Goal: Book appointment/travel/reservation

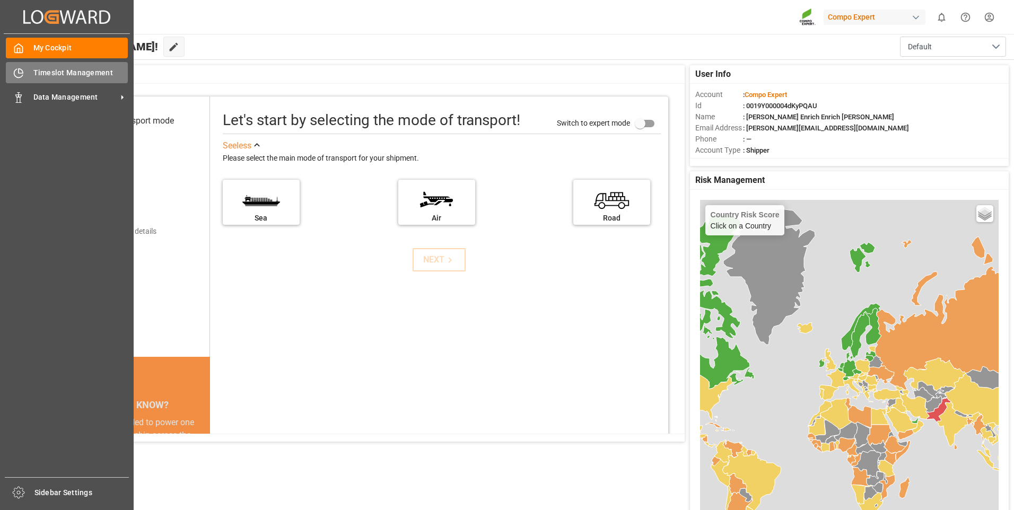
click at [49, 77] on span "Timeslot Management" at bounding box center [80, 72] width 95 height 11
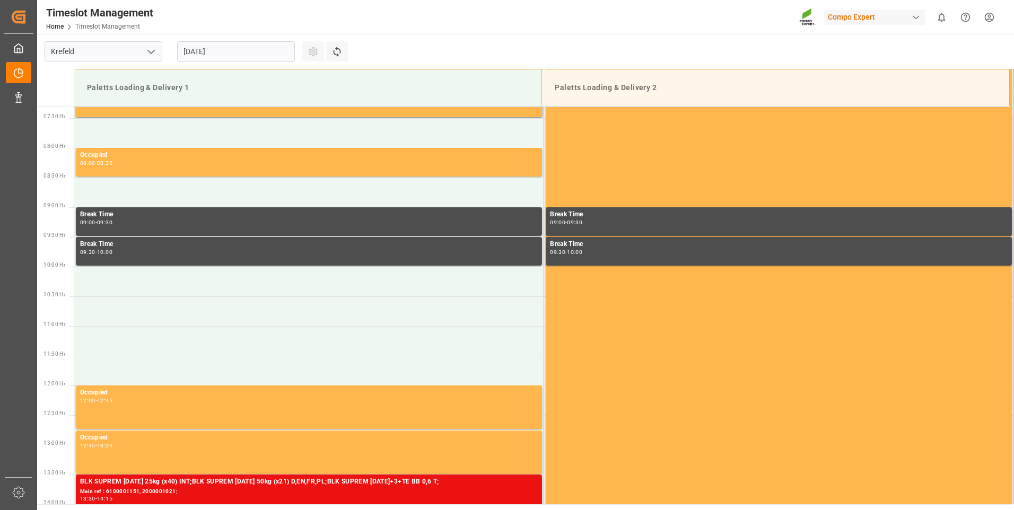
scroll to position [468, 0]
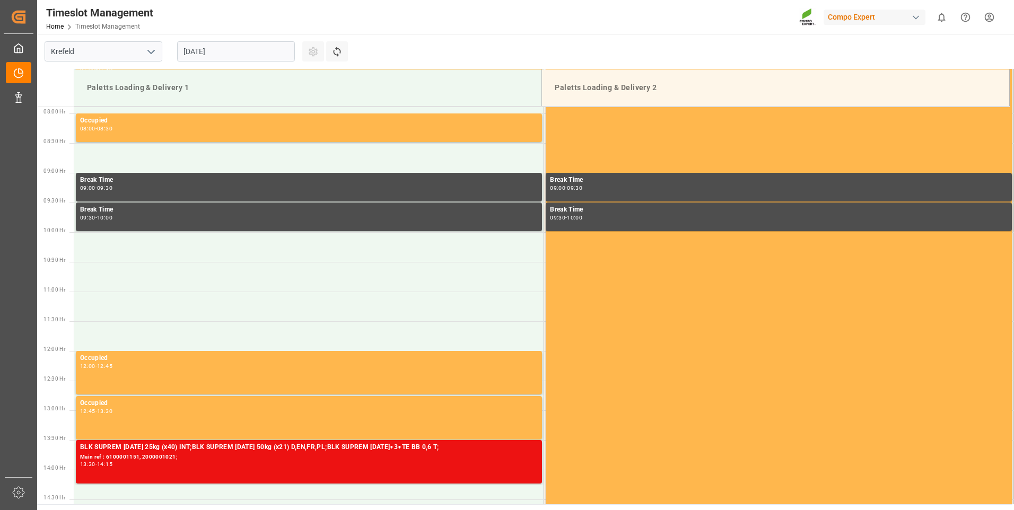
click at [184, 55] on input "[DATE]" at bounding box center [236, 51] width 118 height 20
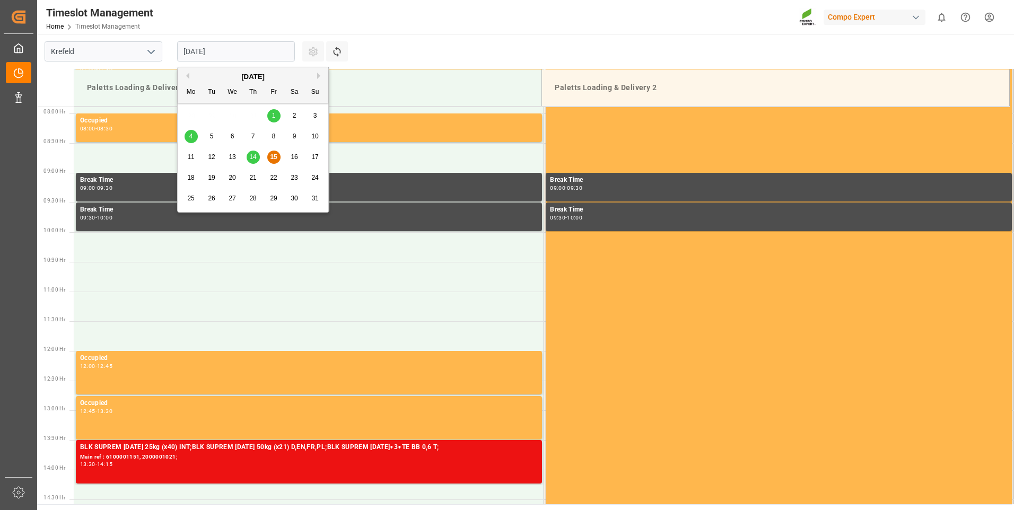
click at [193, 175] on span "18" at bounding box center [190, 177] width 7 height 7
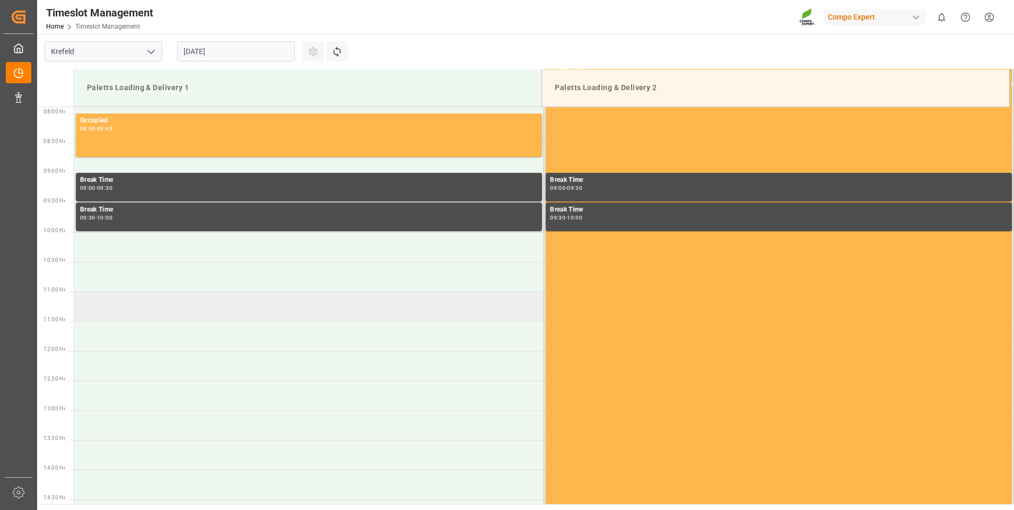
scroll to position [415, 0]
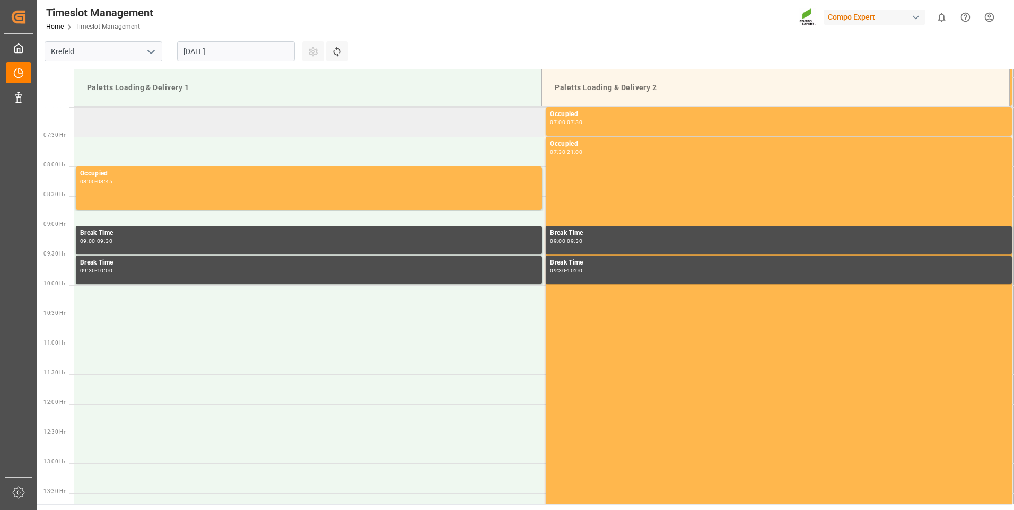
click at [166, 127] on td at bounding box center [309, 122] width 470 height 30
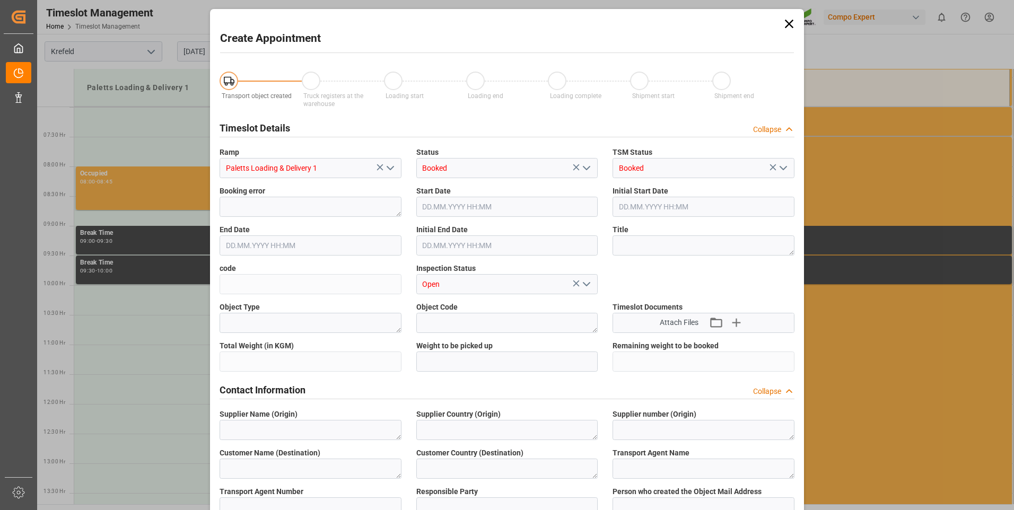
type input "[DATE] 07:00"
type input "[DATE] 07:30"
click at [275, 206] on textarea at bounding box center [310, 207] width 182 height 20
drag, startPoint x: 278, startPoint y: 207, endPoint x: 194, endPoint y: 203, distance: 84.4
click at [194, 203] on div "Create Appointment Transport object created Truck registers at the warehouse Lo…" at bounding box center [507, 255] width 1014 height 510
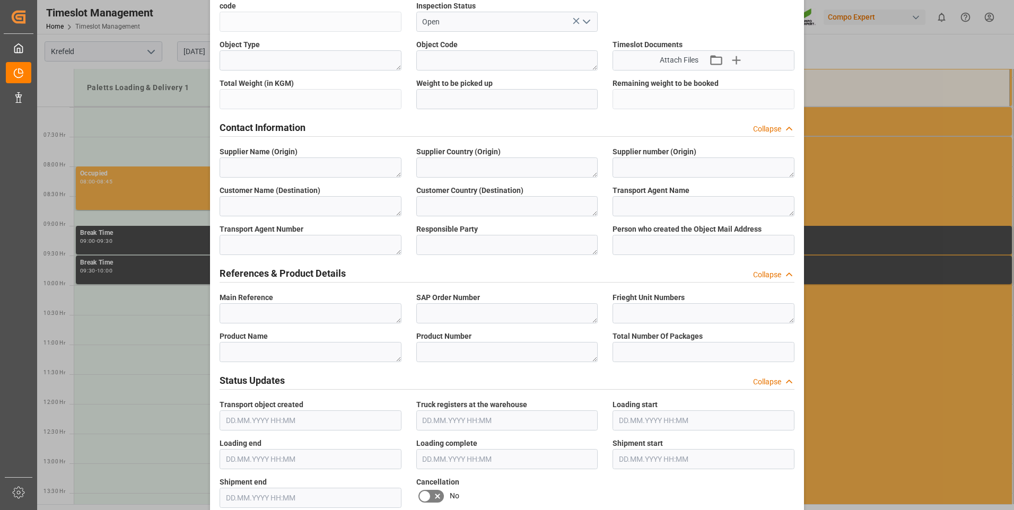
scroll to position [318, 0]
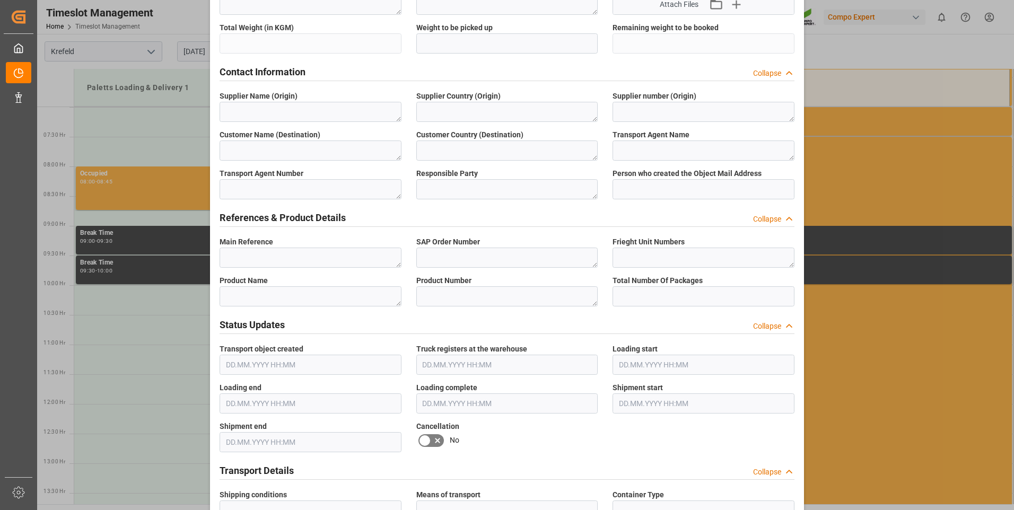
type textarea "610001205"
click at [323, 258] on textarea at bounding box center [310, 258] width 182 height 20
paste textarea "610001205"
type textarea "610001205"
click at [321, 295] on textarea at bounding box center [310, 296] width 182 height 20
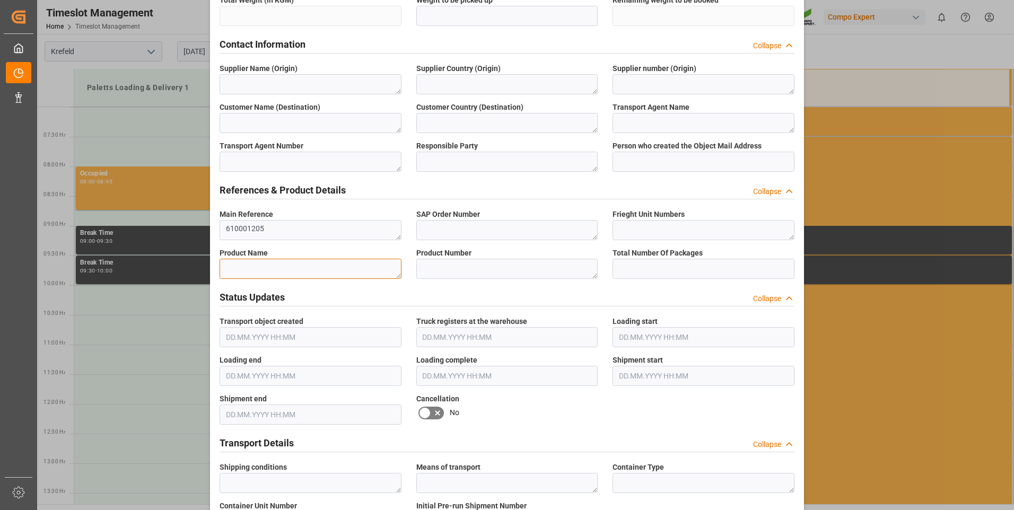
scroll to position [371, 0]
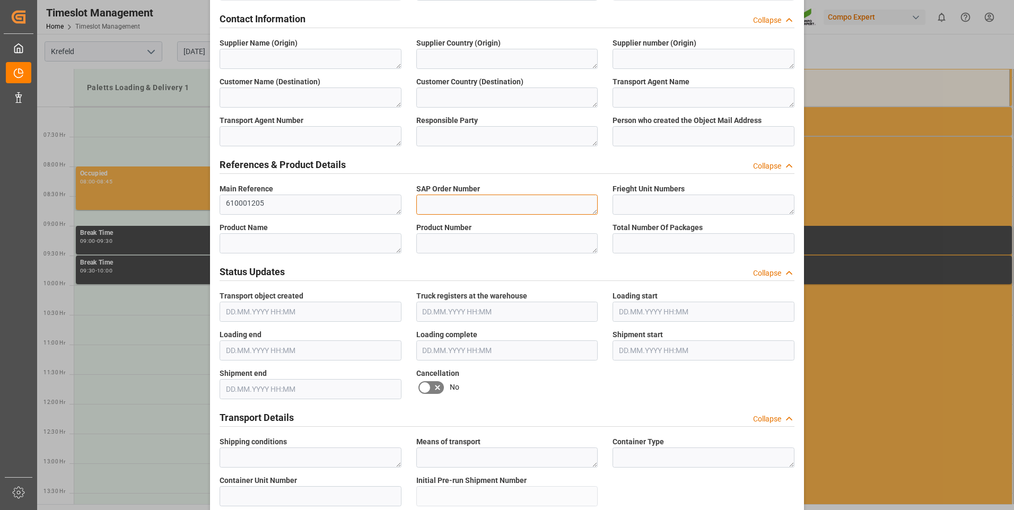
click at [475, 201] on textarea at bounding box center [507, 205] width 182 height 20
paste textarea "610001205"
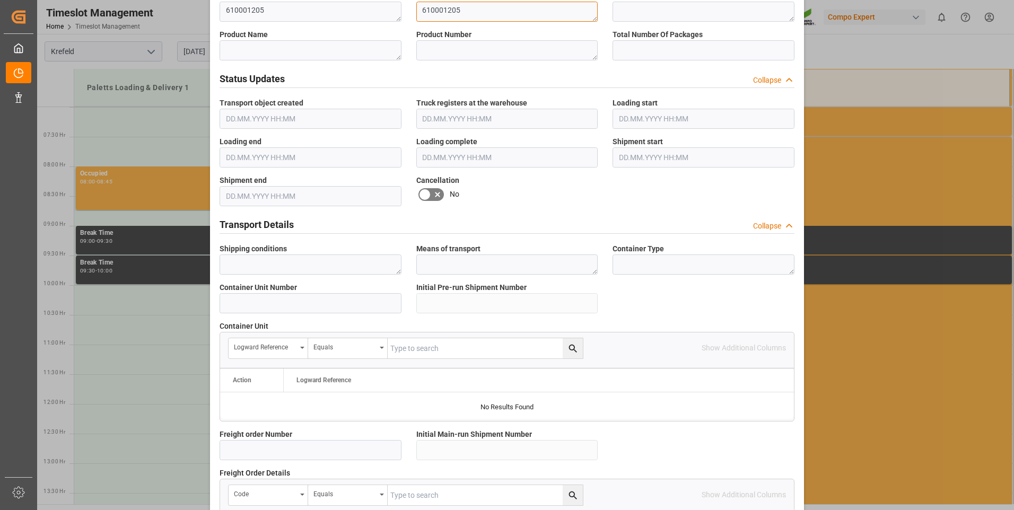
scroll to position [583, 0]
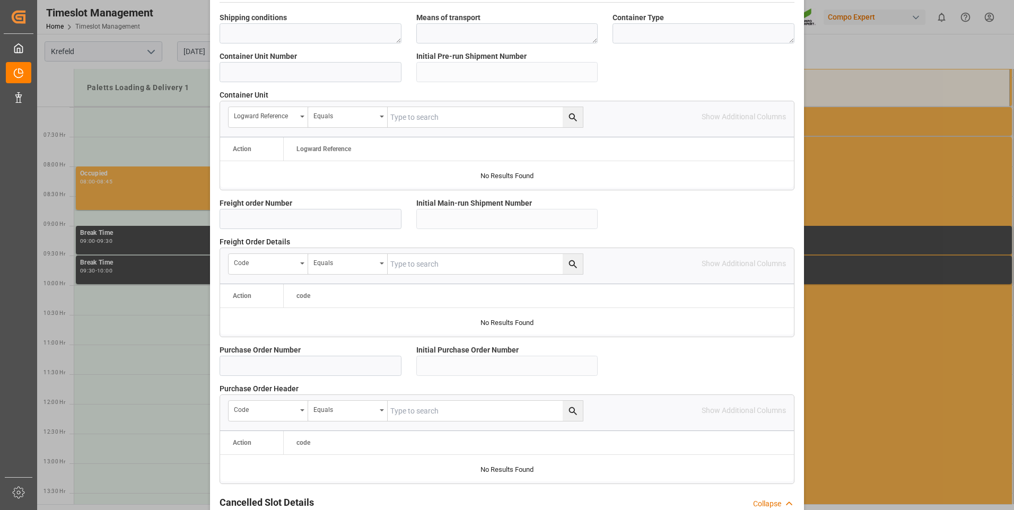
type textarea "610001205"
click at [323, 223] on input at bounding box center [310, 219] width 182 height 20
paste input "610001205"
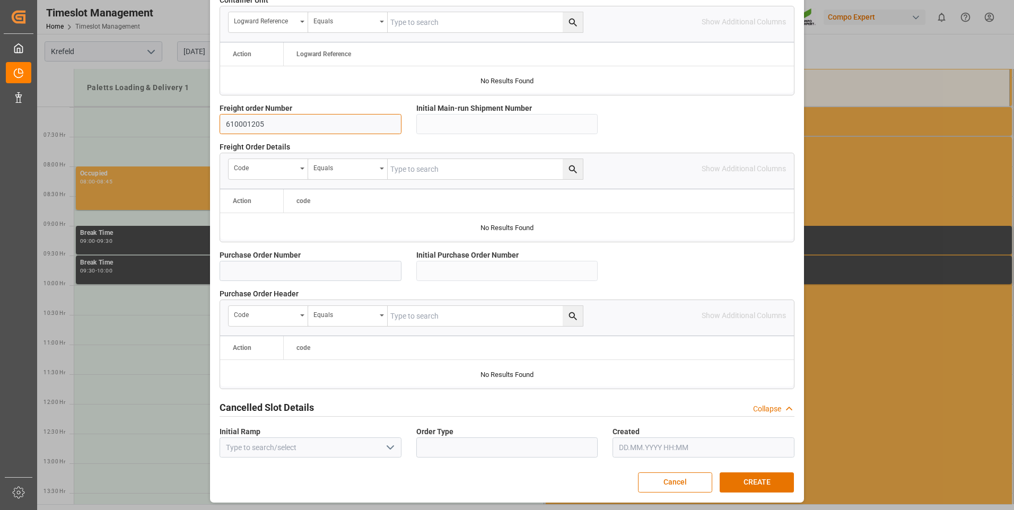
scroll to position [891, 0]
type input "610001205"
click at [770, 483] on button "CREATE" at bounding box center [756, 482] width 74 height 20
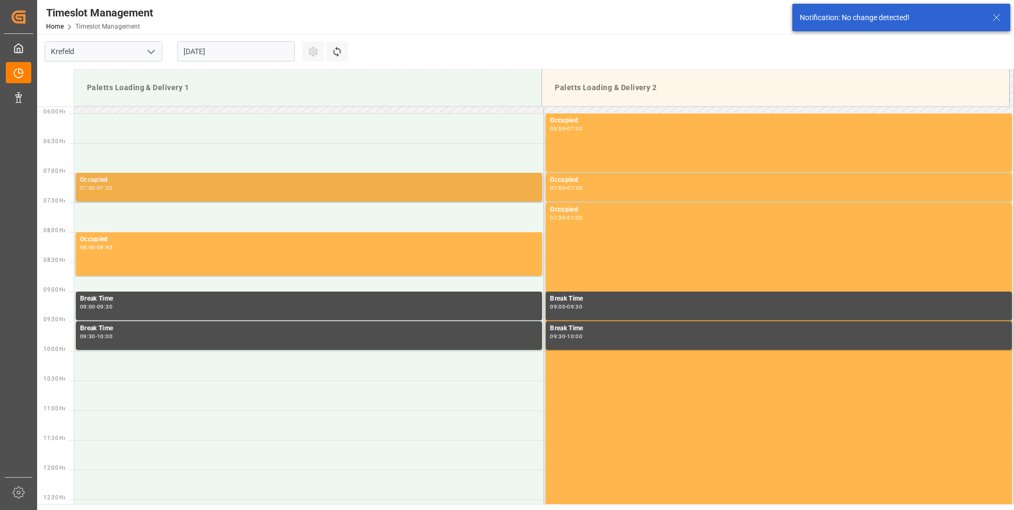
scroll to position [296, 0]
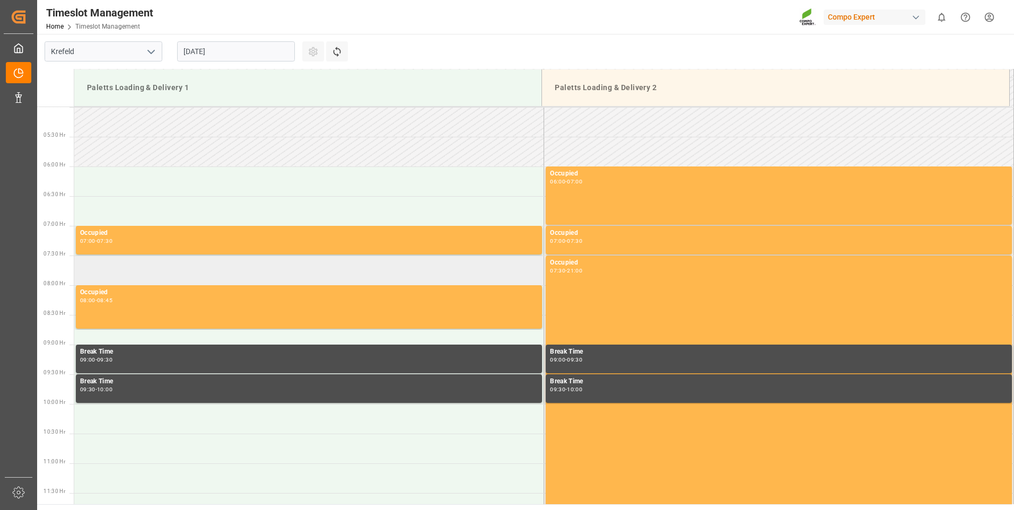
click at [187, 268] on td at bounding box center [309, 271] width 470 height 30
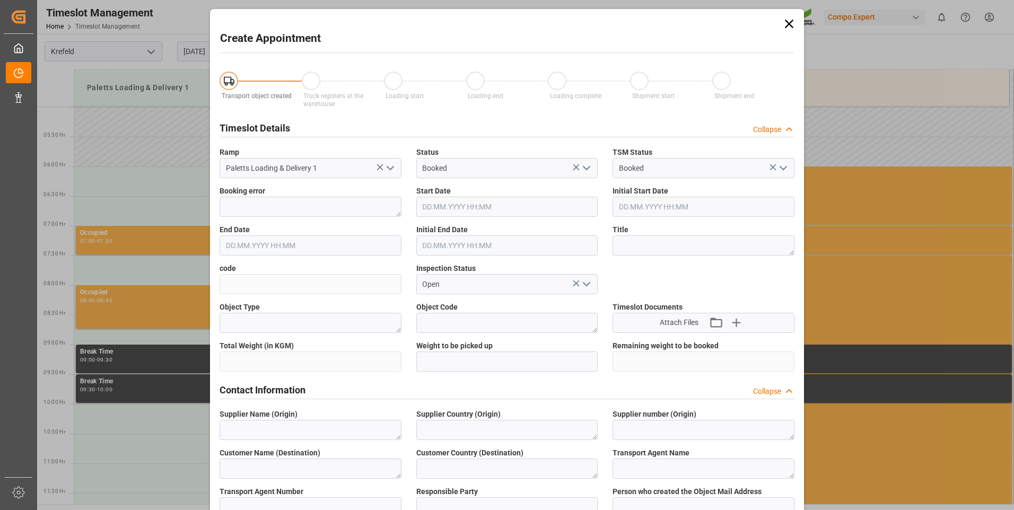
type input "[DATE] 07:30"
type input "[DATE] 08:00"
click at [261, 208] on textarea at bounding box center [310, 207] width 182 height 20
drag, startPoint x: 287, startPoint y: 203, endPoint x: 181, endPoint y: 204, distance: 106.0
click at [181, 204] on div "Create Appointment Transport object created Truck registers at the warehouse Lo…" at bounding box center [507, 255] width 1014 height 510
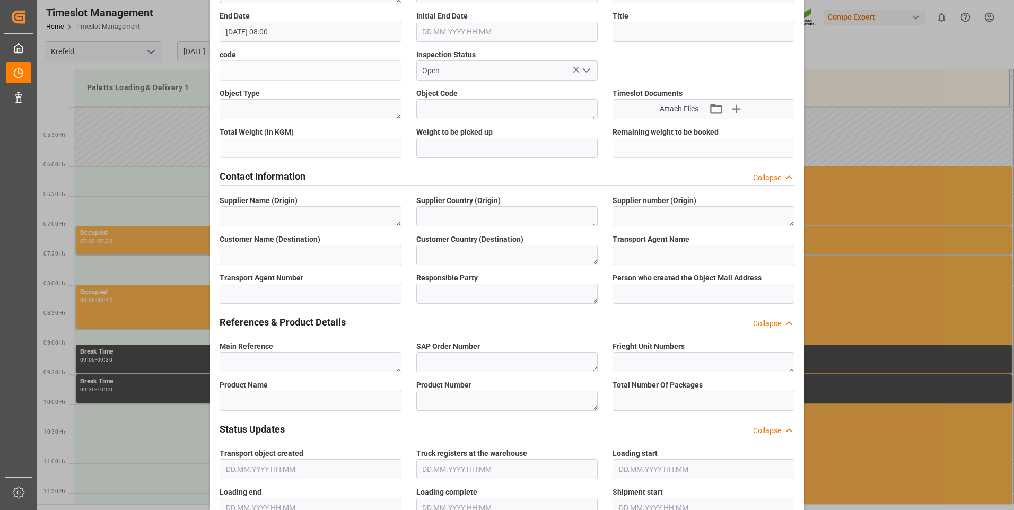
scroll to position [265, 0]
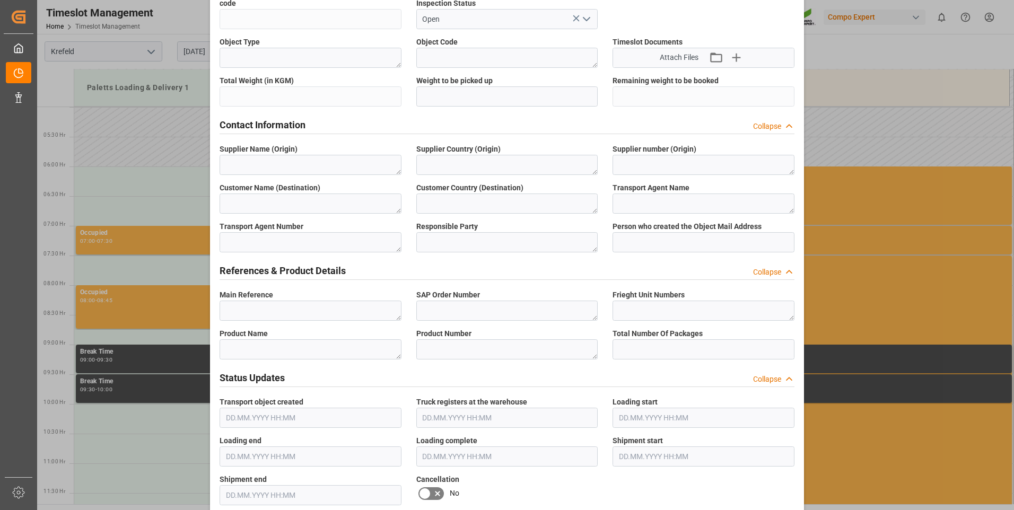
type textarea "6100001204"
click at [322, 313] on textarea at bounding box center [310, 311] width 182 height 20
paste textarea "6100001204"
type textarea "6100001204"
click at [472, 314] on textarea at bounding box center [507, 311] width 182 height 20
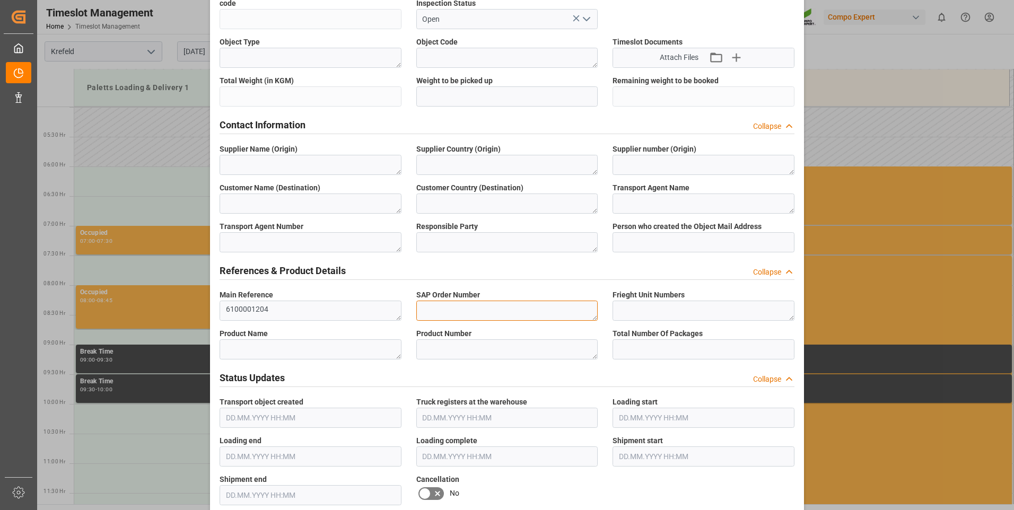
paste textarea "6100001204"
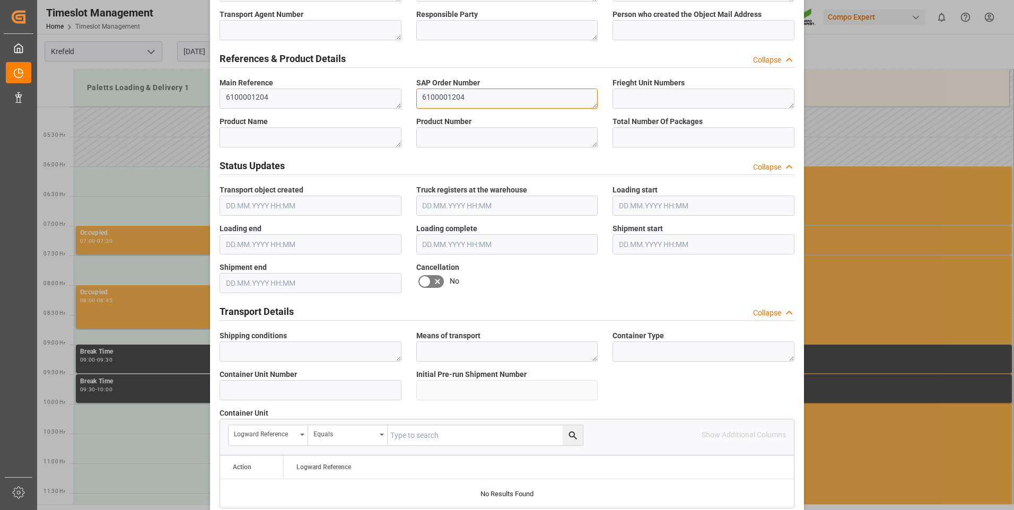
scroll to position [636, 0]
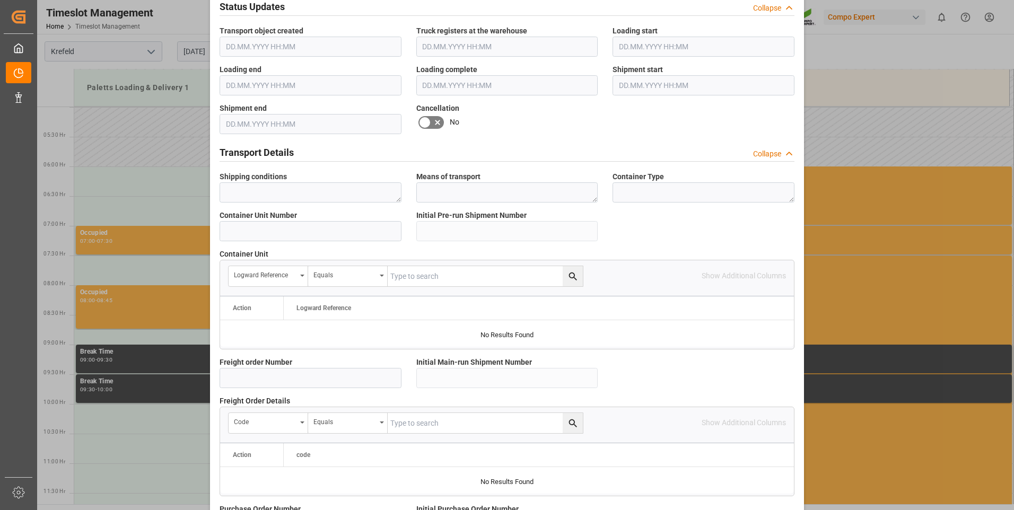
type textarea "6100001204"
click at [340, 380] on input at bounding box center [310, 378] width 182 height 20
paste input "6100001204"
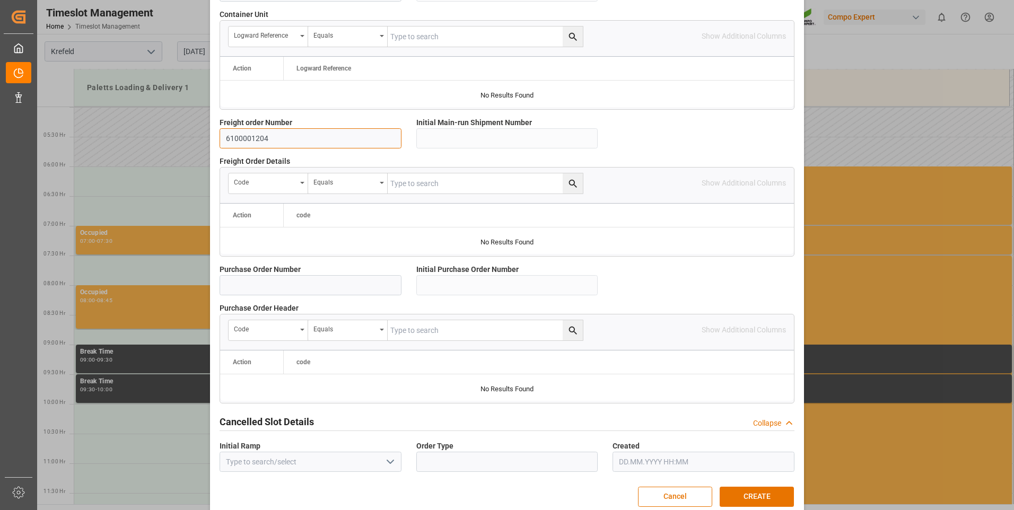
scroll to position [891, 0]
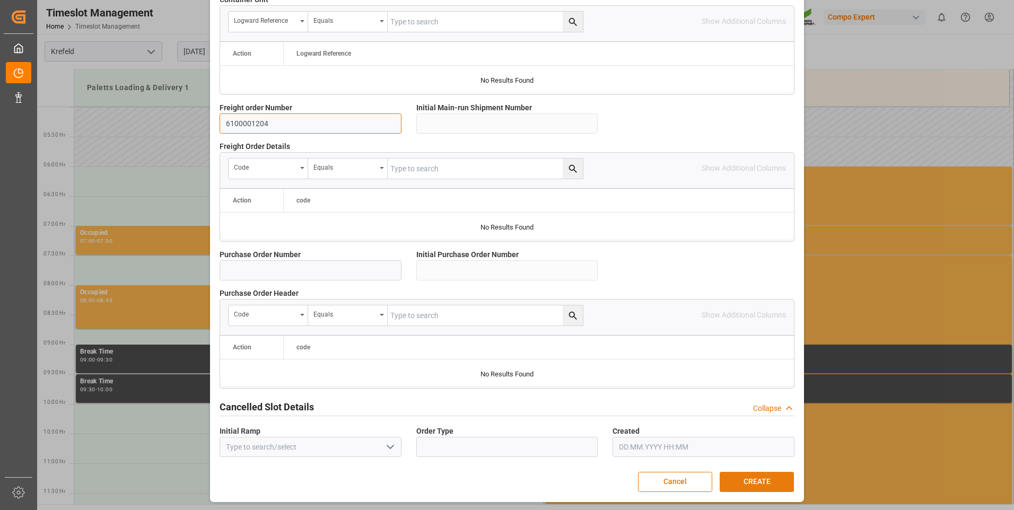
type input "6100001204"
click at [753, 482] on button "CREATE" at bounding box center [756, 482] width 74 height 20
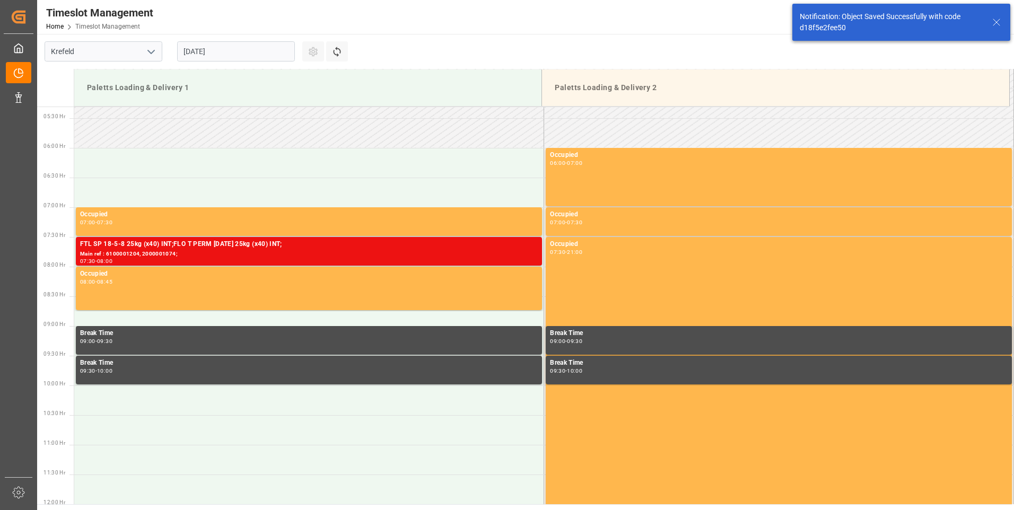
scroll to position [349, 0]
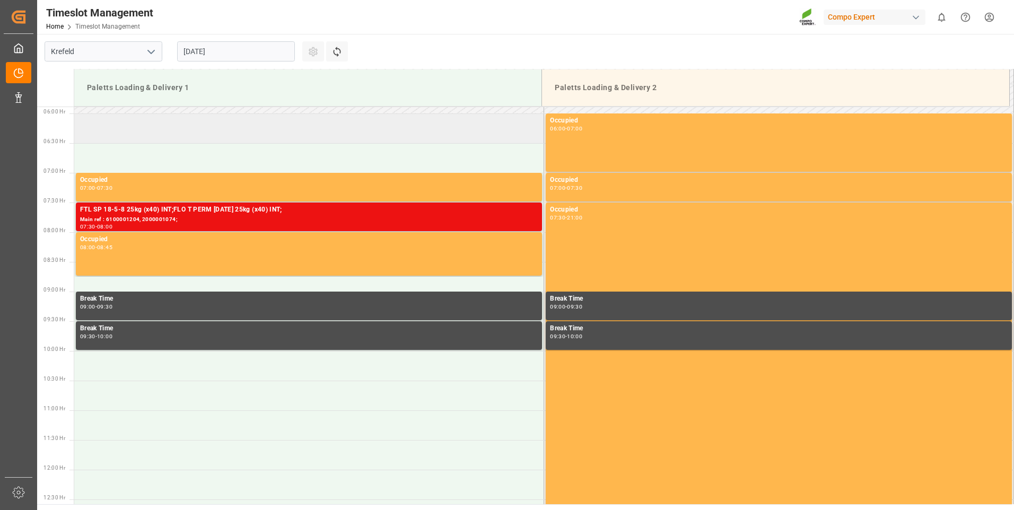
click at [148, 131] on td at bounding box center [309, 128] width 470 height 30
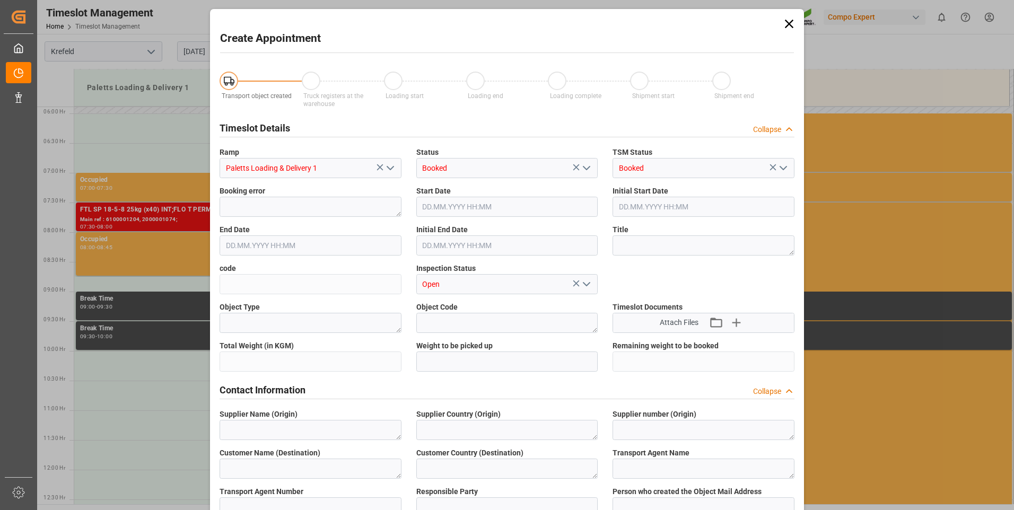
type input "[DATE] 06:00"
type input "[DATE] 06:30"
click at [301, 198] on textarea at bounding box center [310, 207] width 182 height 20
paste textarea "6100001204"
drag, startPoint x: 292, startPoint y: 204, endPoint x: 225, endPoint y: 204, distance: 66.8
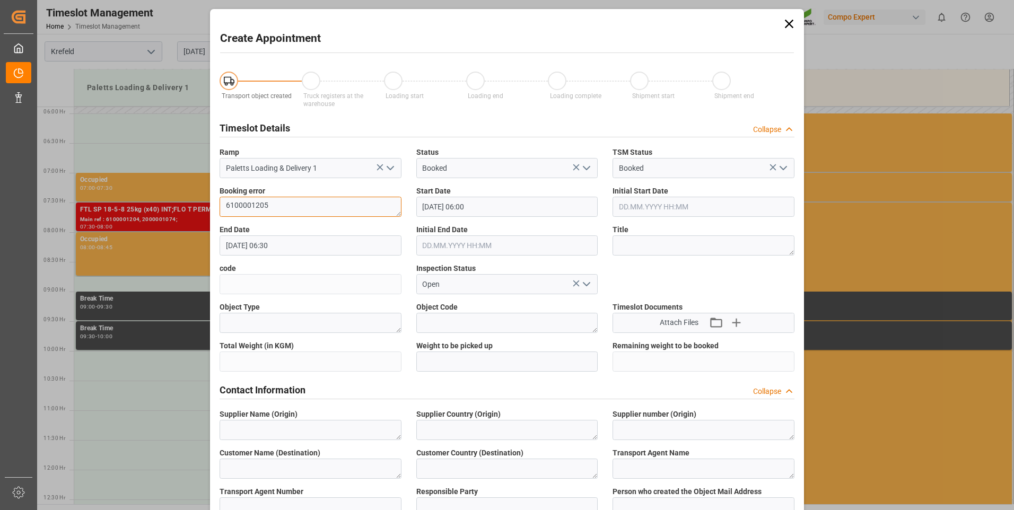
click at [225, 204] on textarea "6100001205" at bounding box center [310, 207] width 182 height 20
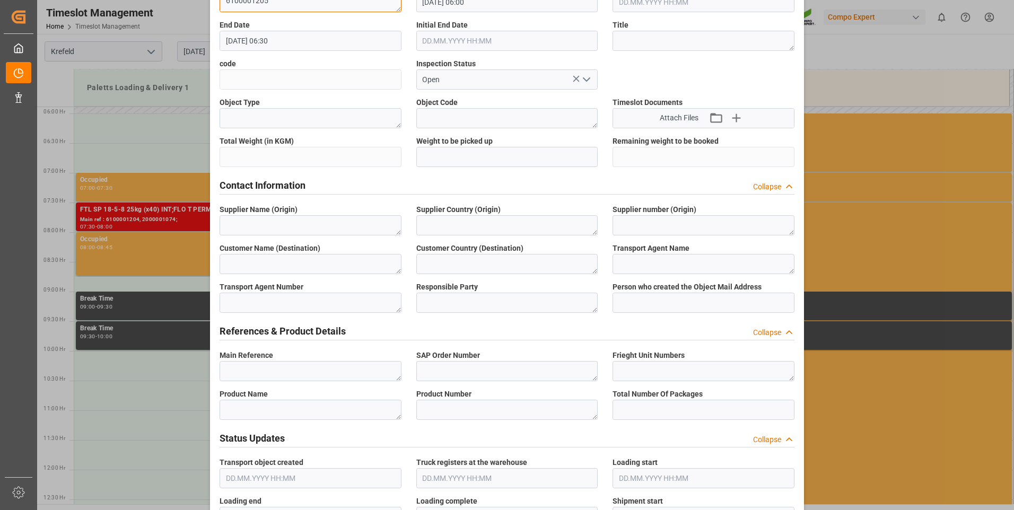
scroll to position [265, 0]
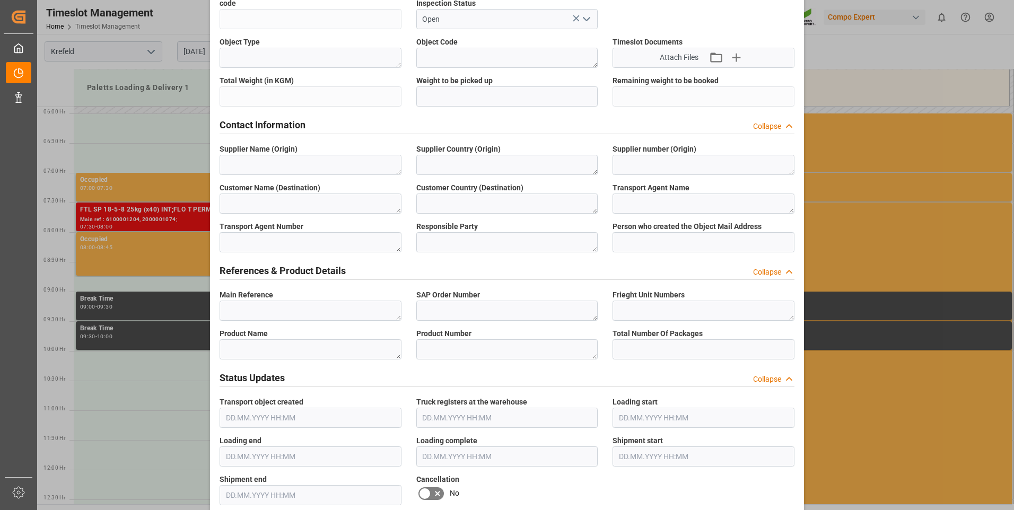
type textarea "6100001205"
click at [300, 309] on textarea at bounding box center [310, 311] width 182 height 20
paste textarea "6100001205"
type textarea "6100001205"
click at [438, 309] on textarea at bounding box center [507, 311] width 182 height 20
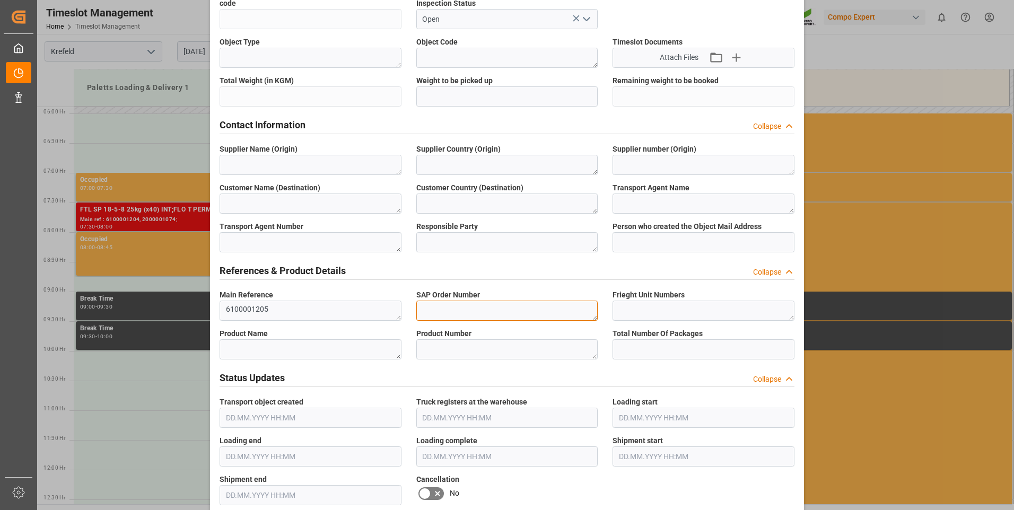
paste textarea "6100001205"
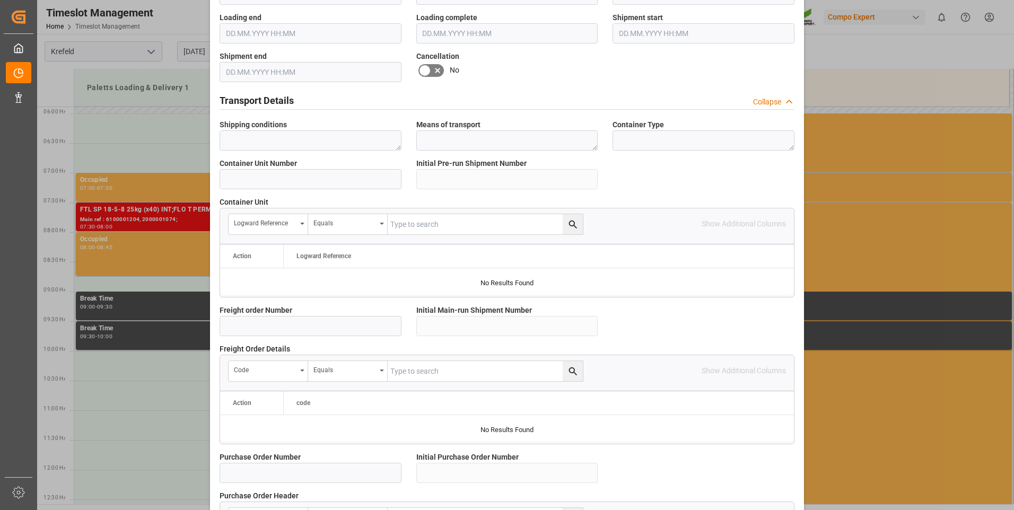
scroll to position [689, 0]
type textarea "6100001205"
click at [261, 324] on input at bounding box center [310, 325] width 182 height 20
paste input "6100001205"
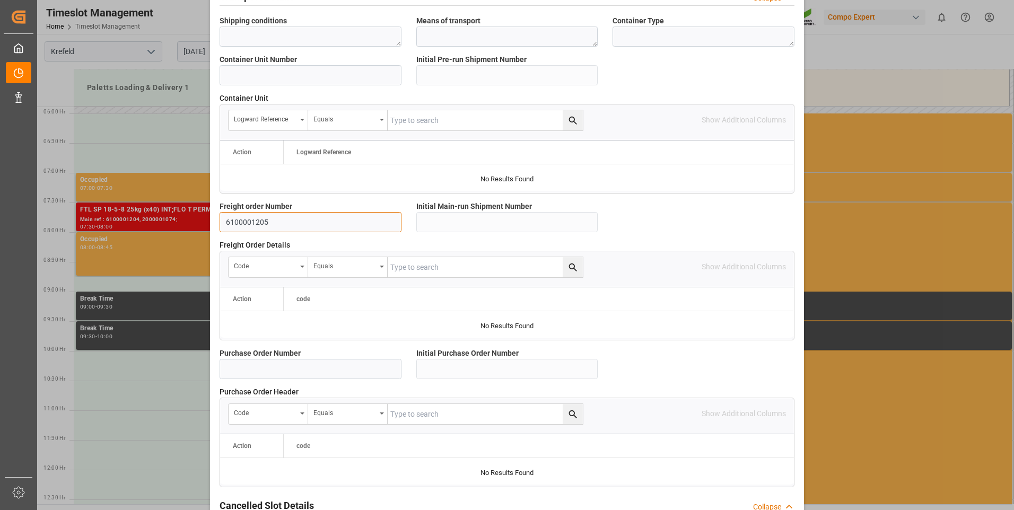
scroll to position [891, 0]
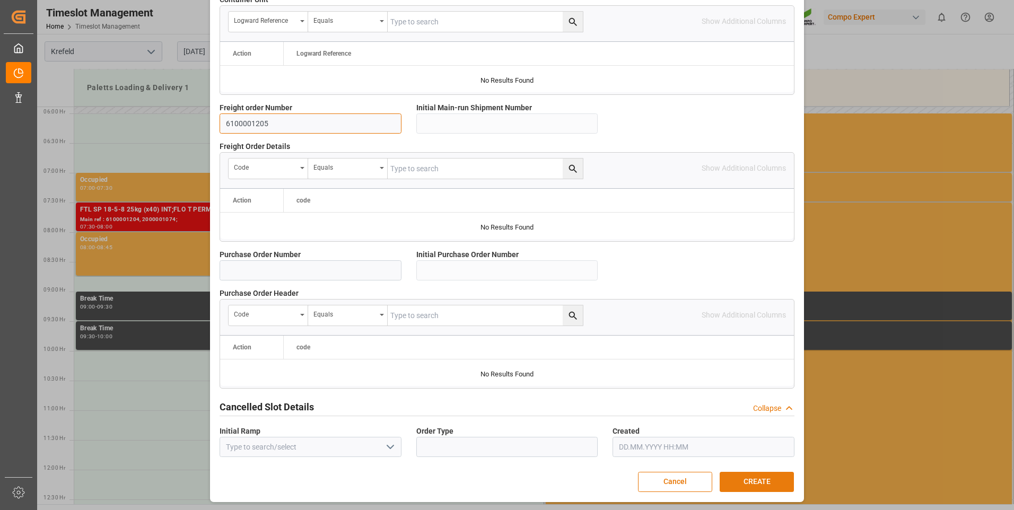
type input "6100001205"
click at [751, 473] on button "CREATE" at bounding box center [756, 482] width 74 height 20
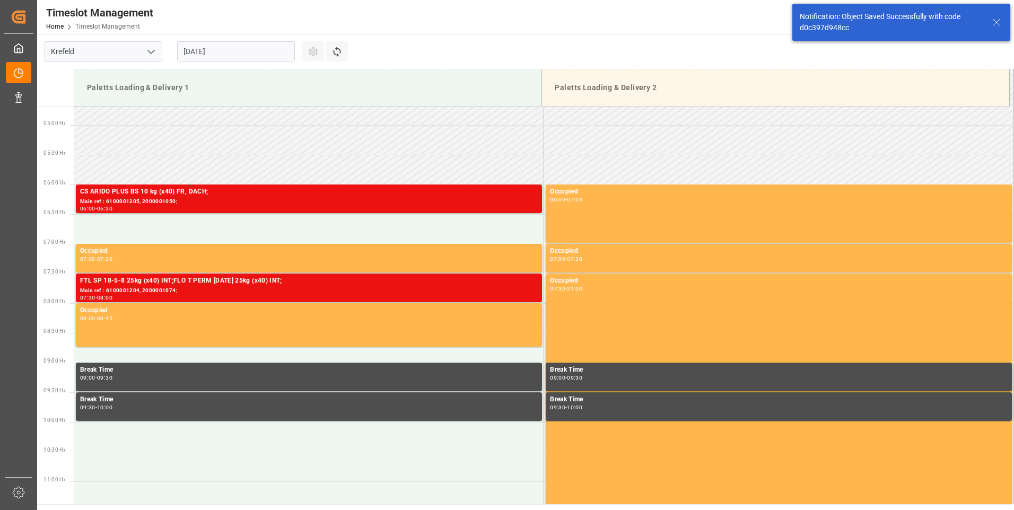
scroll to position [290, 0]
